Goal: Information Seeking & Learning: Learn about a topic

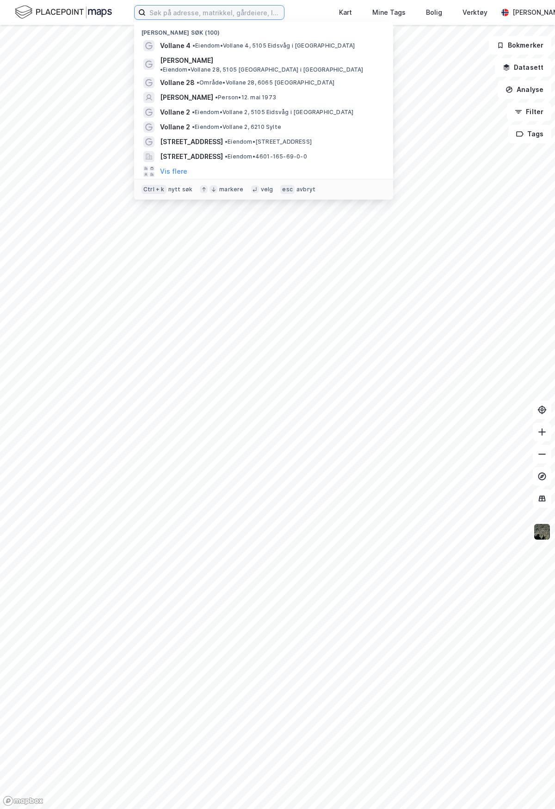
click at [219, 11] on input at bounding box center [215, 13] width 138 height 14
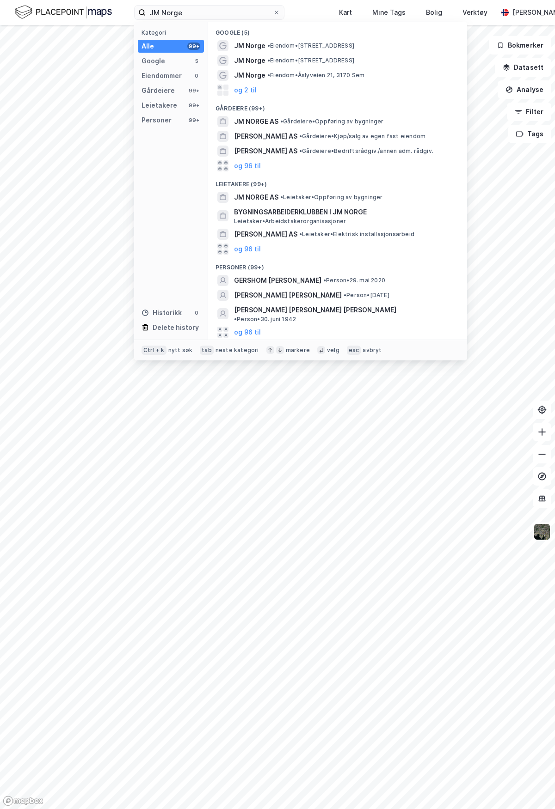
click at [249, 124] on span "JM NORGE AS" at bounding box center [256, 121] width 44 height 11
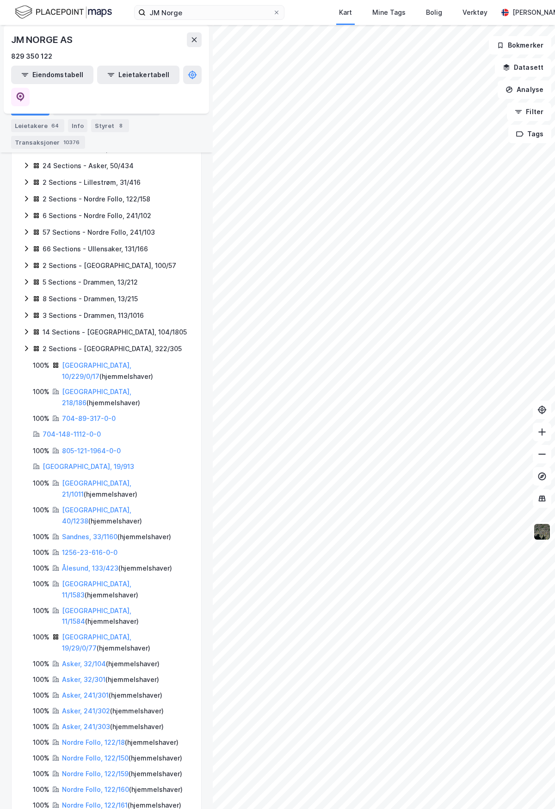
scroll to position [331, 0]
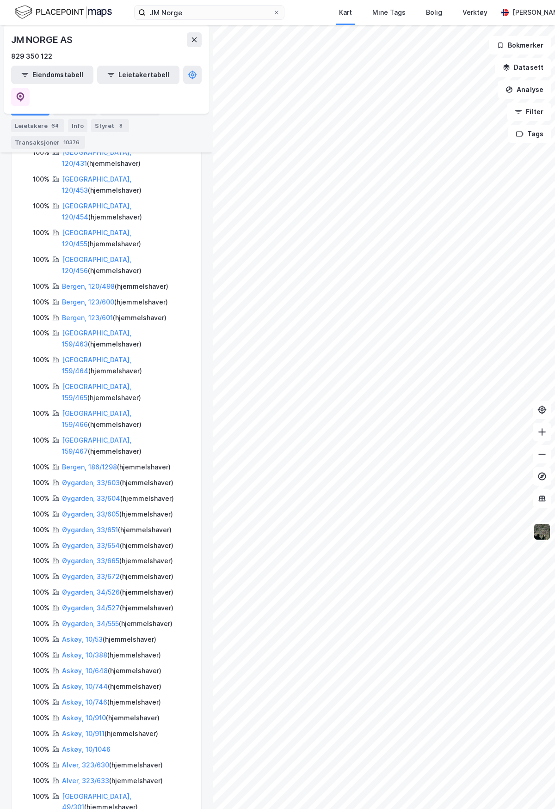
scroll to position [1764, 0]
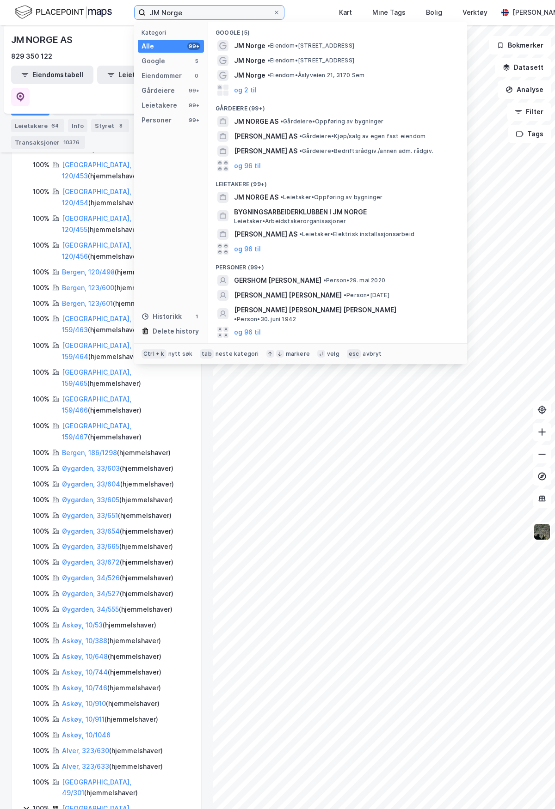
drag, startPoint x: 186, startPoint y: 12, endPoint x: 111, endPoint y: 10, distance: 74.4
click at [111, 10] on div "JM Norge Kategori Alle 99+ Google 5 Eiendommer 0 Gårdeiere 99+ Leietakere 99+ P…" at bounding box center [277, 12] width 555 height 25
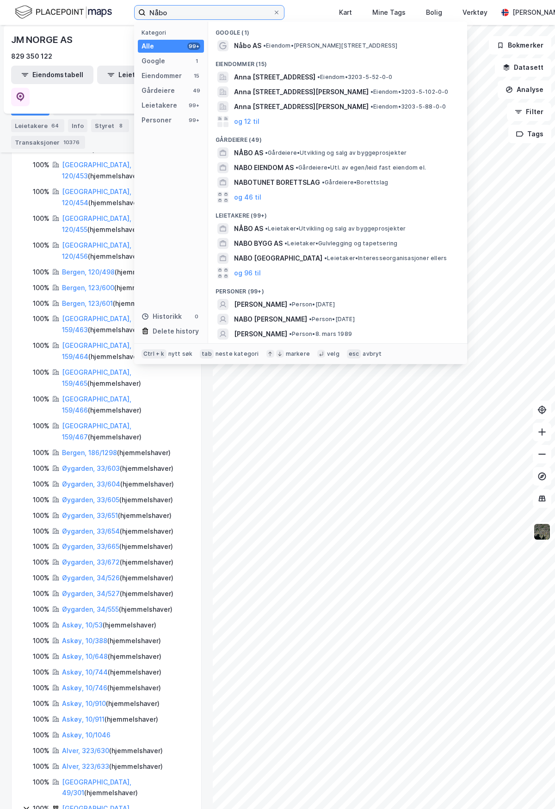
type input "Nåbo"
click at [240, 154] on span "NÅBO AS" at bounding box center [248, 152] width 29 height 11
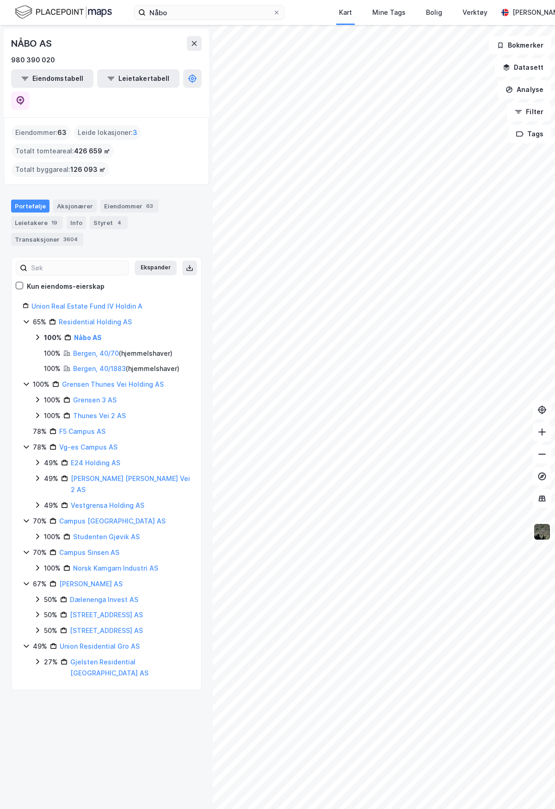
click at [37, 334] on icon at bounding box center [37, 337] width 7 height 7
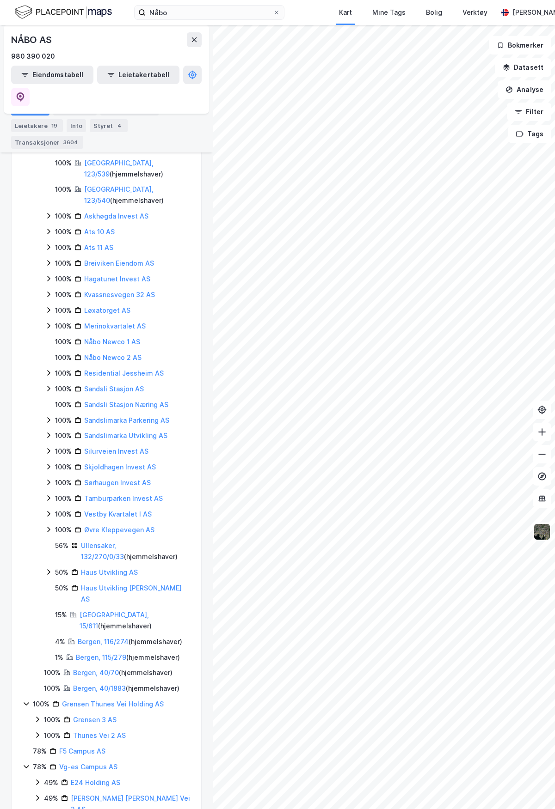
scroll to position [413, 0]
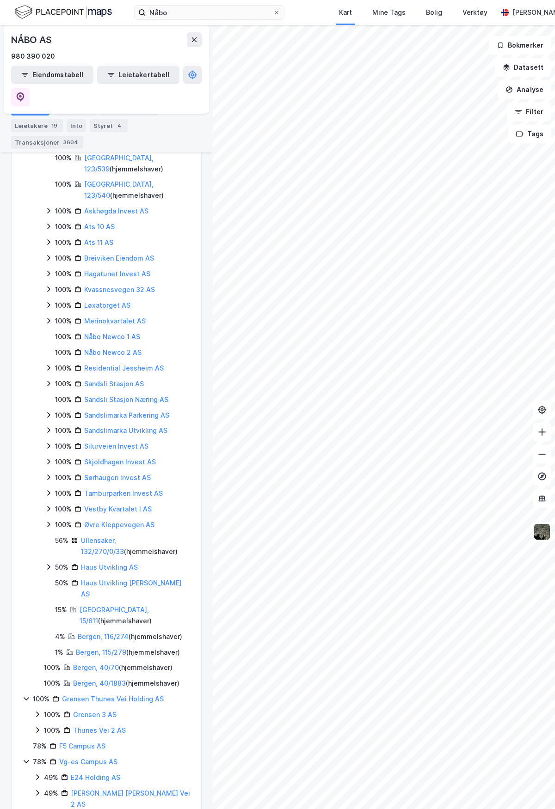
click at [199, 283] on div "NÅBO AS 980 390 020 Eiendomstabell Leietakertabell Eiendommer : 63 Leide lokasj…" at bounding box center [106, 417] width 213 height 784
